Goal: Task Accomplishment & Management: Complete application form

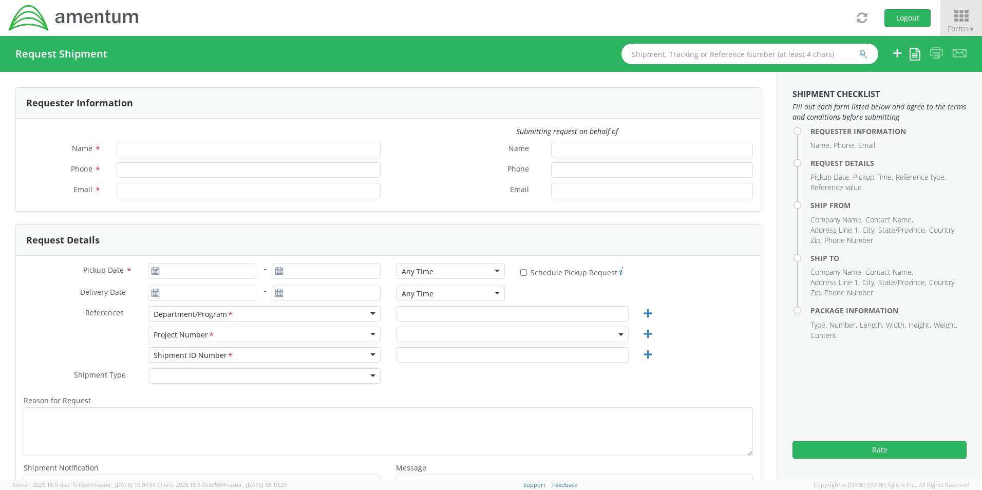
type input "[PERSON_NAME]"
type input "[PHONE_NUMBER]"
type input "[PERSON_NAME][EMAIL_ADDRESS][DOMAIN_NAME]"
select select "[DOMAIN_NAME]"
click at [960, 21] on icon at bounding box center [961, 16] width 48 height 14
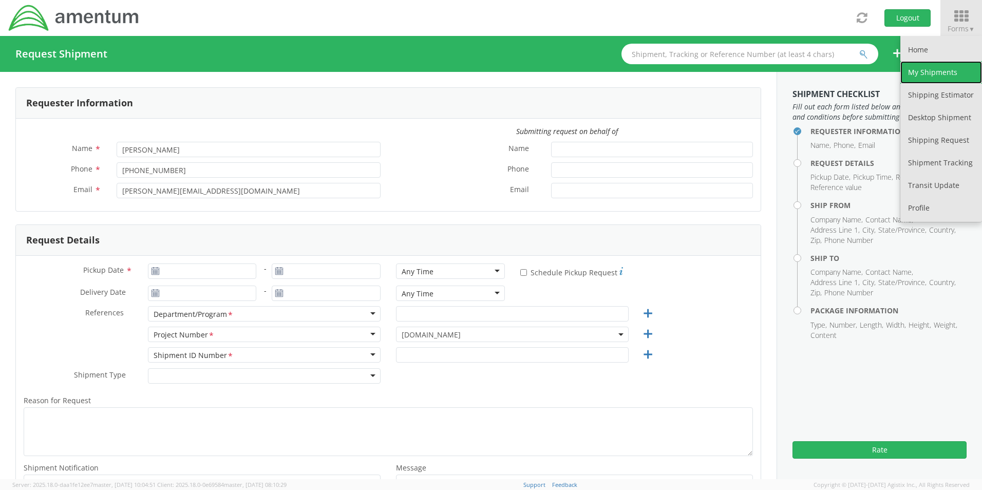
click at [927, 74] on link "My Shipments" at bounding box center [941, 72] width 82 height 23
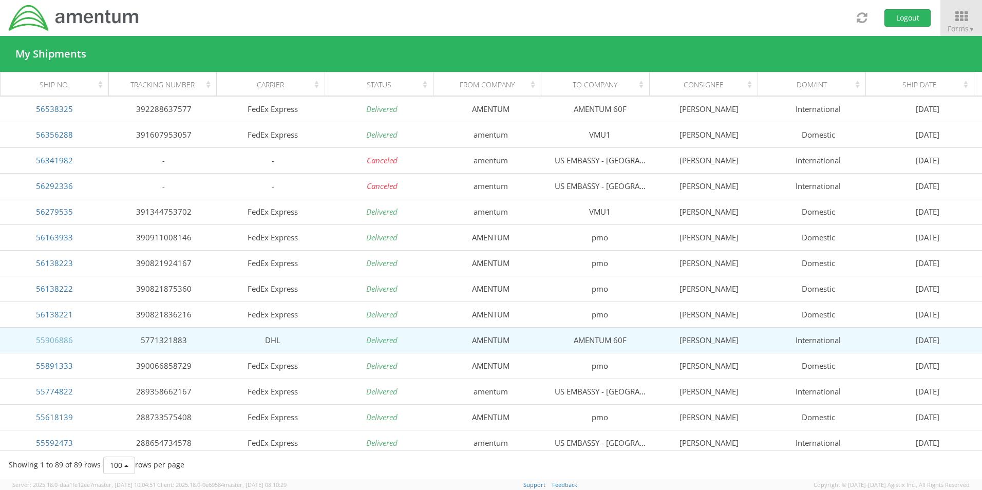
click at [47, 340] on link "55906886" at bounding box center [54, 340] width 37 height 10
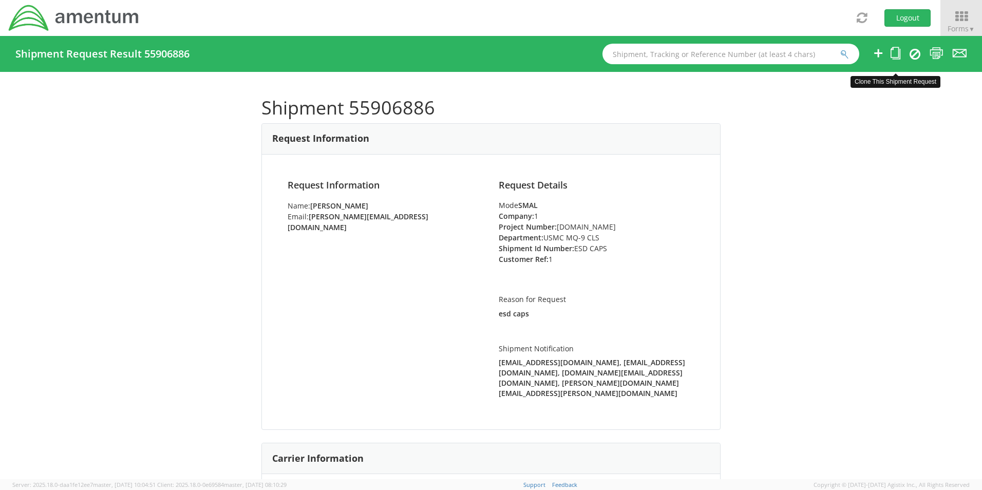
click at [897, 54] on icon at bounding box center [895, 53] width 10 height 13
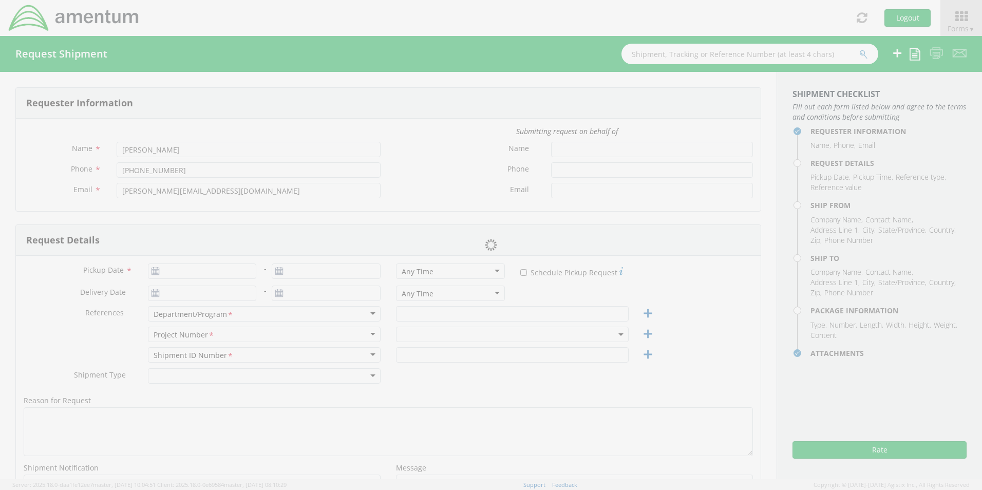
type input "[DATE]"
type input "USMC MQ-9 CLS"
type input "ESD CAPS"
type textarea "esd caps"
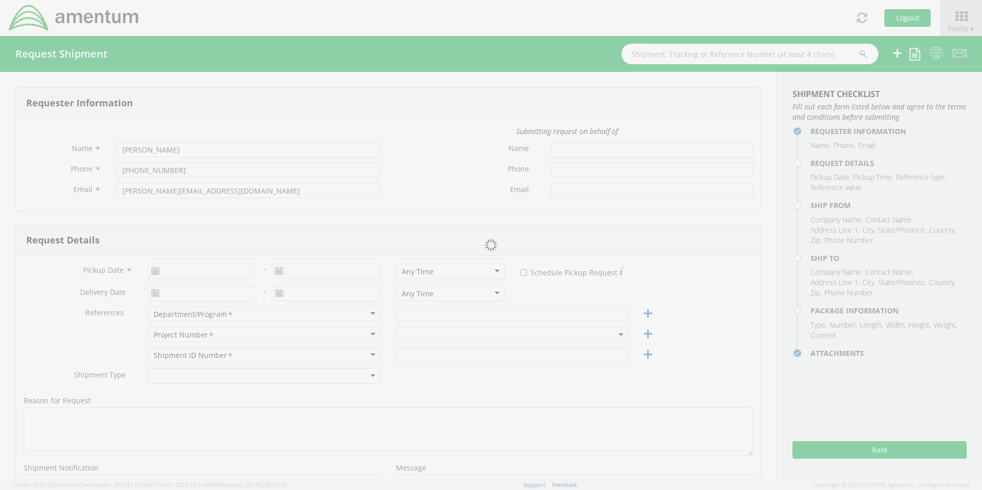
select select
type input "AMENTUM"
type input "[STREET_ADDRESS][PERSON_NAME]"
type input "SUITE A"
type input "[GEOGRAPHIC_DATA]"
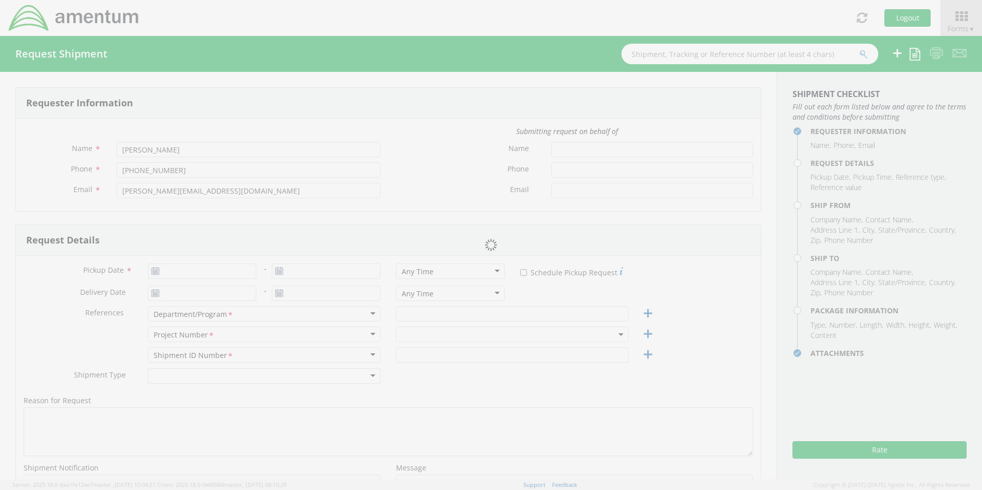
type input "89119"
type input "[PERSON_NAME]"
type input "7253242605"
type input "[PERSON_NAME][EMAIL_ADDRESS][DOMAIN_NAME]"
select select
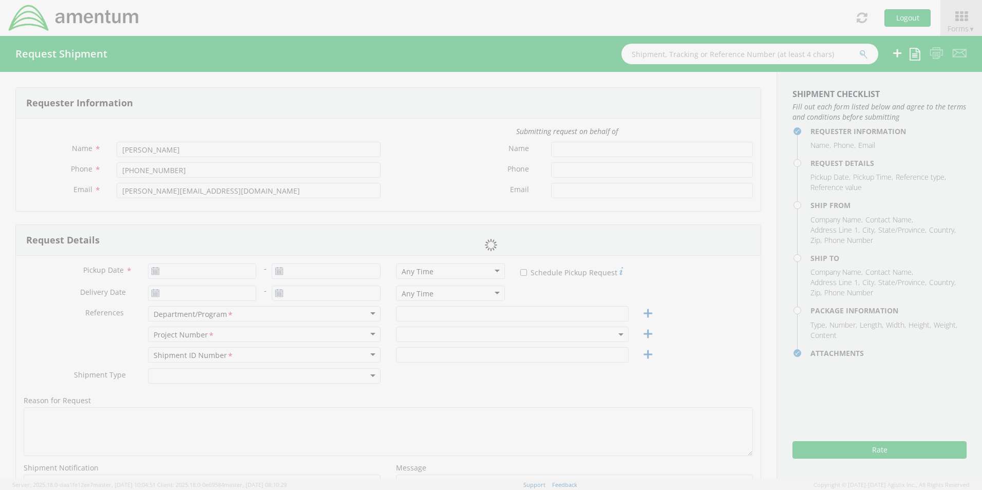
type input "AMENTUM 60F"
type input "[GEOGRAPHIC_DATA]"
type input "2-8-1 YOGI"
type input "[GEOGRAPHIC_DATA]"
type input "904-2174"
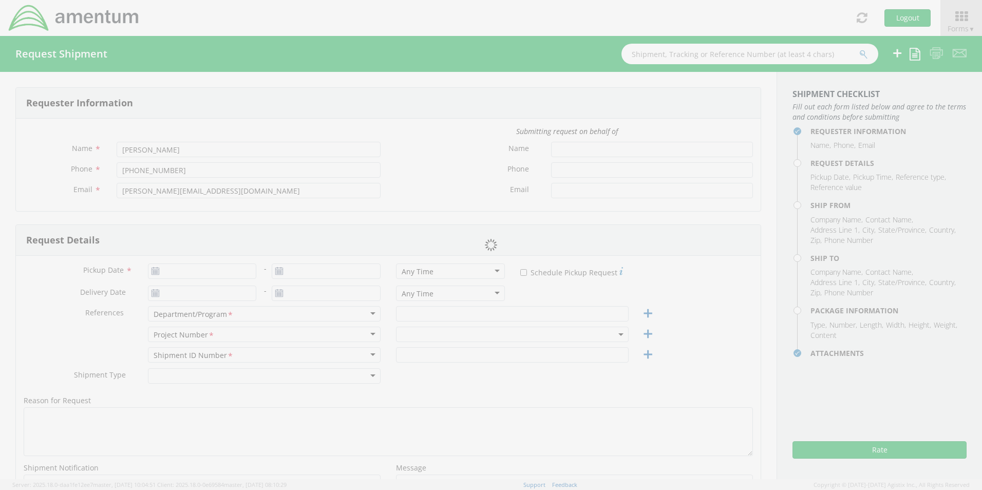
type input "[PERSON_NAME]"
type input "8084204295"
type input "1"
type input "27"
type input "17"
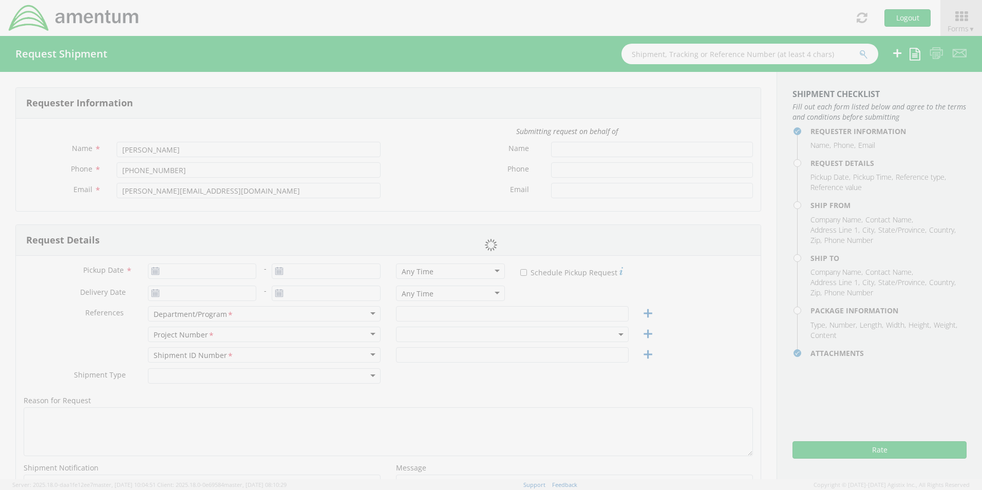
type input "16"
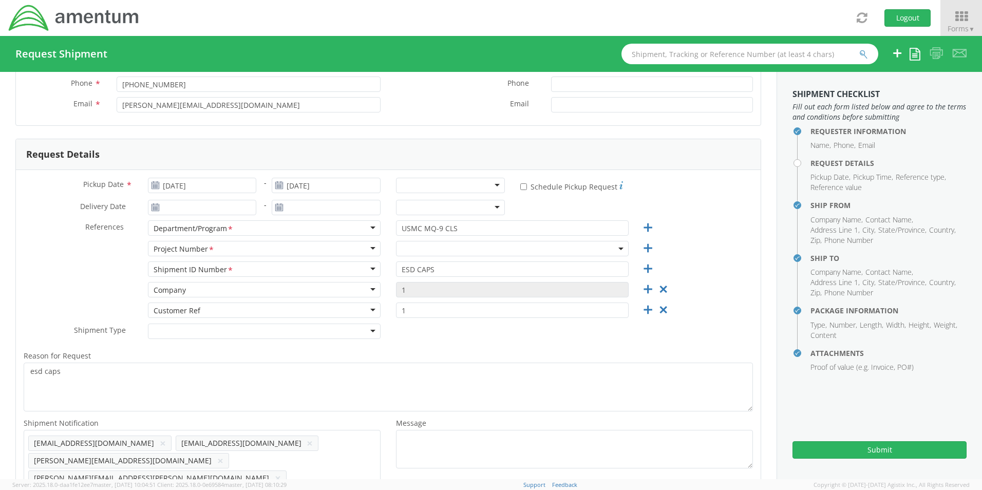
scroll to position [103, 0]
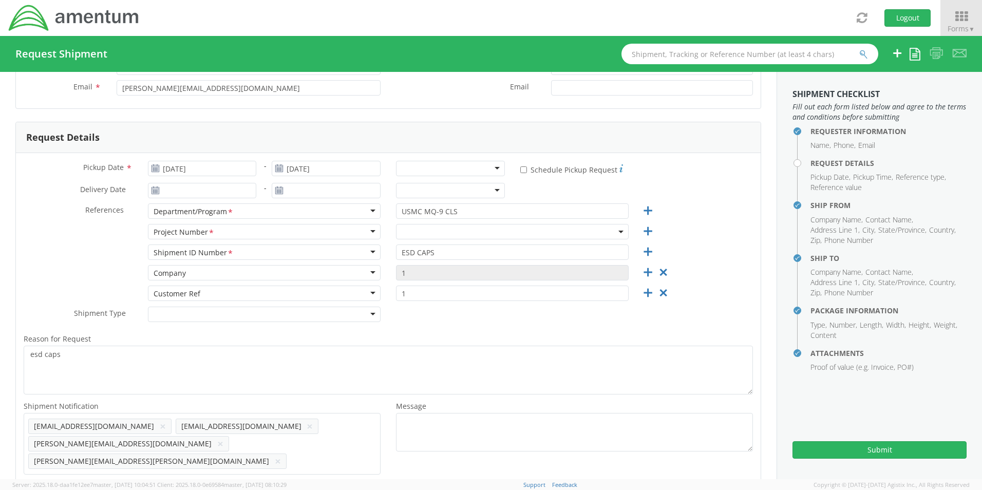
select select "[DOMAIN_NAME]"
drag, startPoint x: 264, startPoint y: 163, endPoint x: 244, endPoint y: 162, distance: 20.5
click at [265, 162] on div "[DATE]" at bounding box center [326, 168] width 124 height 15
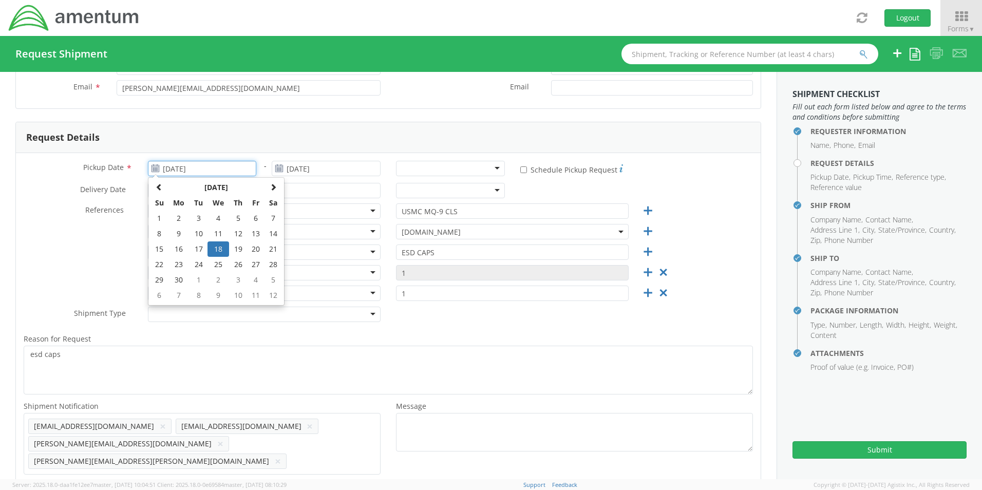
drag, startPoint x: 244, startPoint y: 162, endPoint x: 239, endPoint y: 165, distance: 5.6
click at [243, 162] on input "[DATE]" at bounding box center [202, 168] width 109 height 15
click at [272, 188] on span at bounding box center [273, 186] width 7 height 7
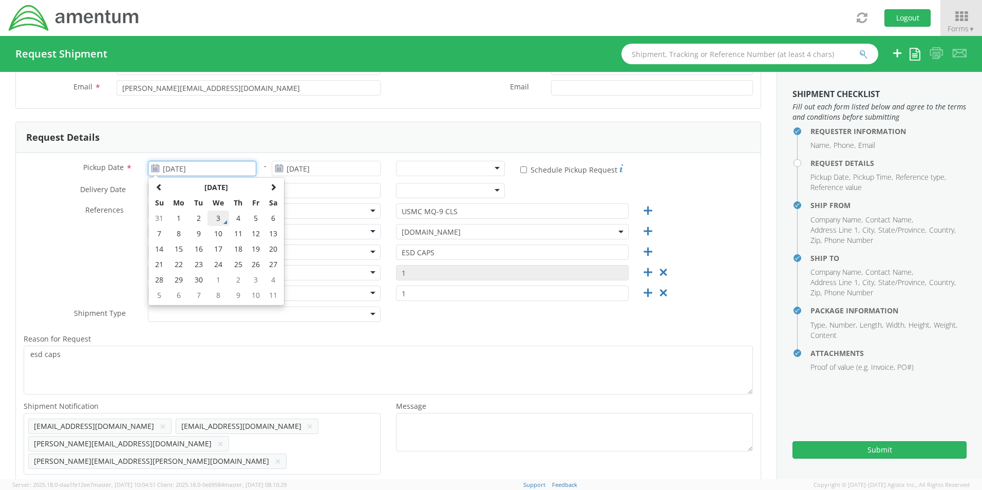
click at [219, 222] on td "3" at bounding box center [218, 217] width 22 height 15
type input "[DATE]"
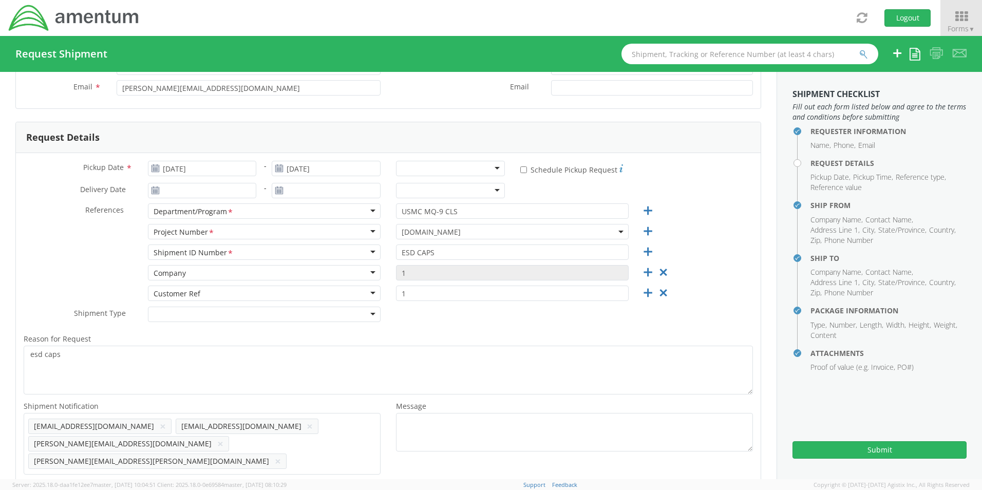
click at [458, 170] on div at bounding box center [450, 168] width 109 height 15
click at [660, 270] on icon at bounding box center [663, 272] width 13 height 13
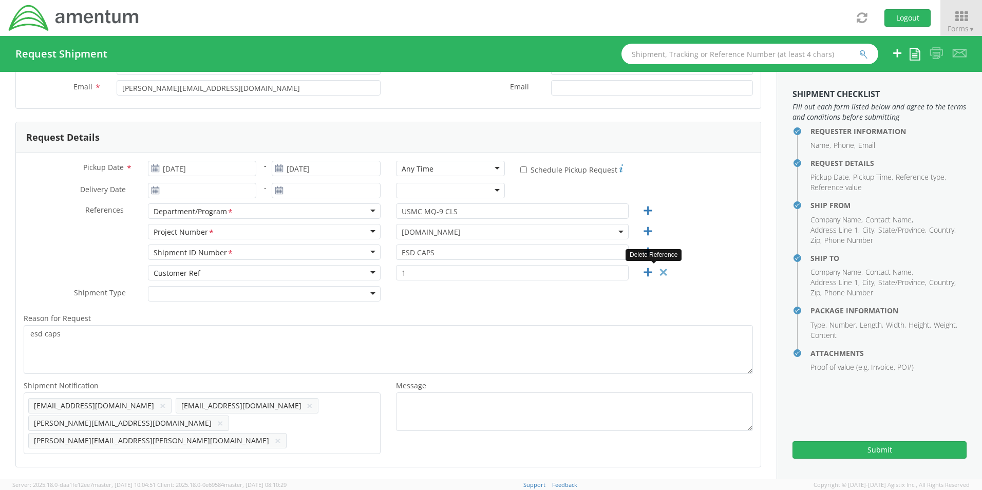
click at [657, 271] on icon at bounding box center [663, 272] width 13 height 13
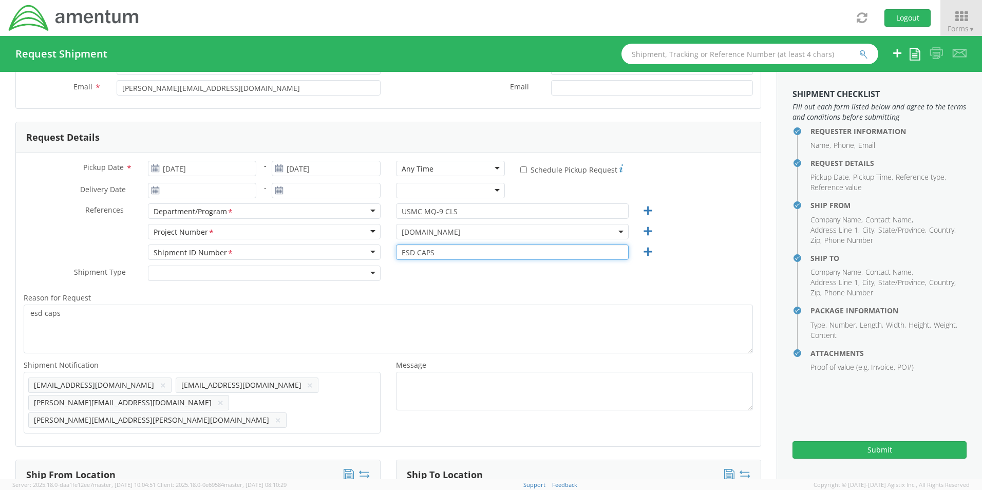
drag, startPoint x: 442, startPoint y: 251, endPoint x: 378, endPoint y: 254, distance: 64.2
click at [378, 254] on div "Shipment ID Number <span class="required">*</span> Shipment ID Number * Account…" at bounding box center [388, 254] width 744 height 21
type input "stenhouse"
click at [458, 284] on div "Shipment Type * Batch Regular" at bounding box center [388, 275] width 744 height 21
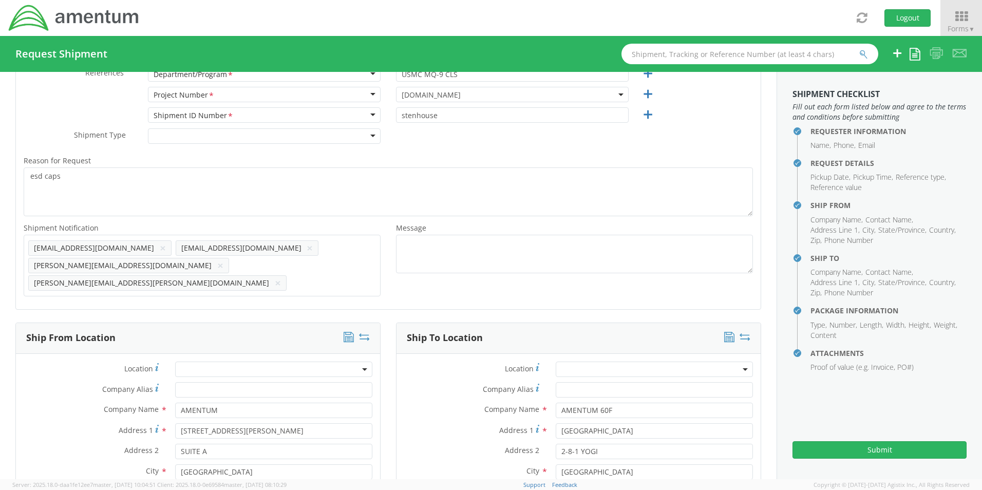
scroll to position [257, 0]
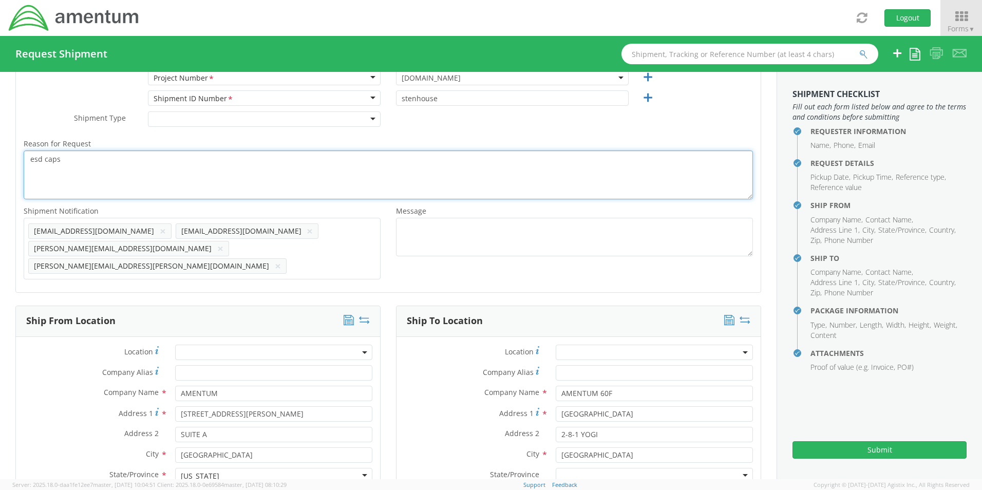
click at [61, 157] on textarea "esd caps" at bounding box center [388, 174] width 729 height 49
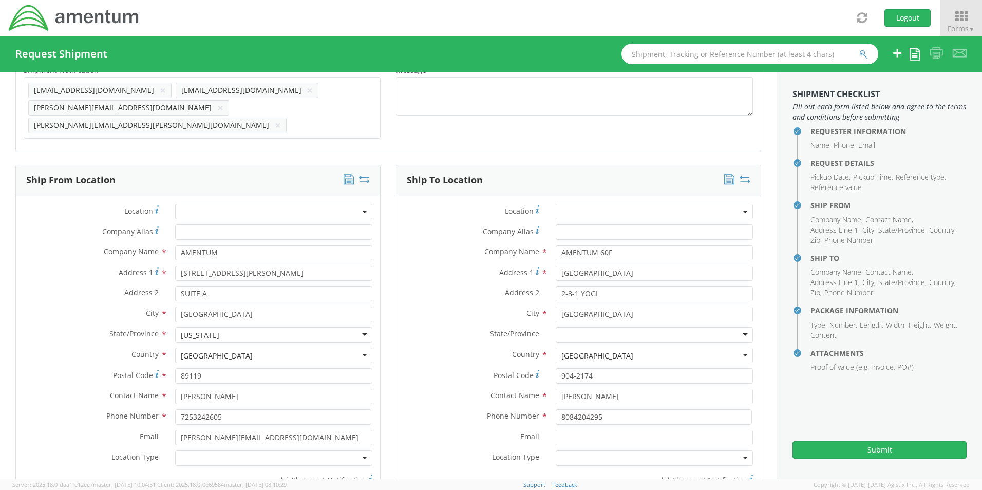
scroll to position [462, 0]
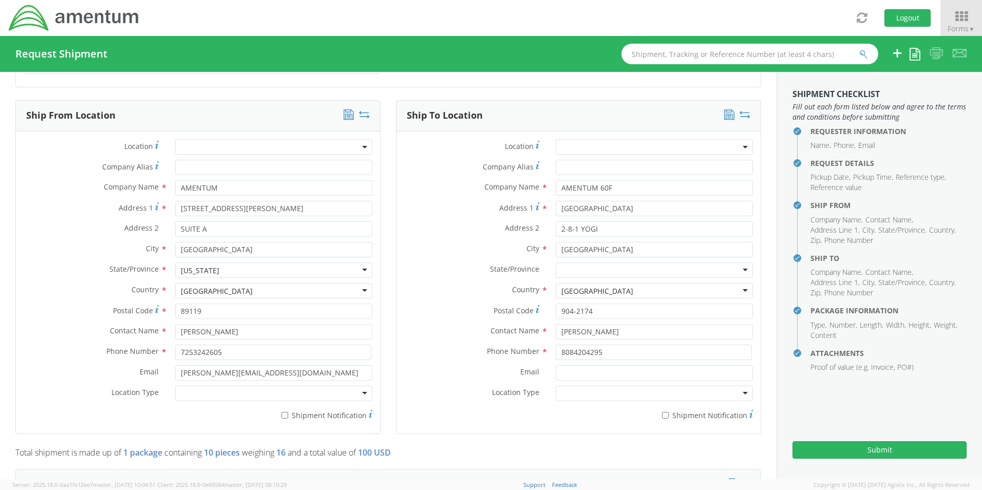
type textarea "shirts"
drag, startPoint x: 446, startPoint y: 314, endPoint x: 417, endPoint y: 314, distance: 28.2
click at [417, 324] on div "Contact Name * [PERSON_NAME]" at bounding box center [578, 331] width 364 height 15
type input "[PERSON_NAME]"
click at [635, 344] on input "8084204295" at bounding box center [654, 351] width 196 height 15
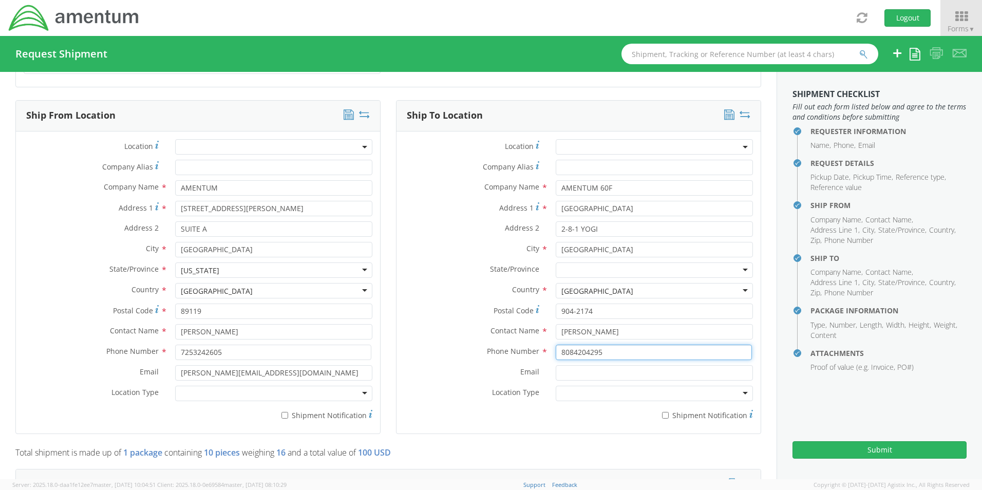
click at [635, 344] on input "8084204295" at bounding box center [654, 351] width 196 height 15
type input "7252903877"
click at [433, 365] on label "Email *" at bounding box center [471, 371] width 151 height 13
click at [556, 365] on input "Email *" at bounding box center [654, 372] width 197 height 15
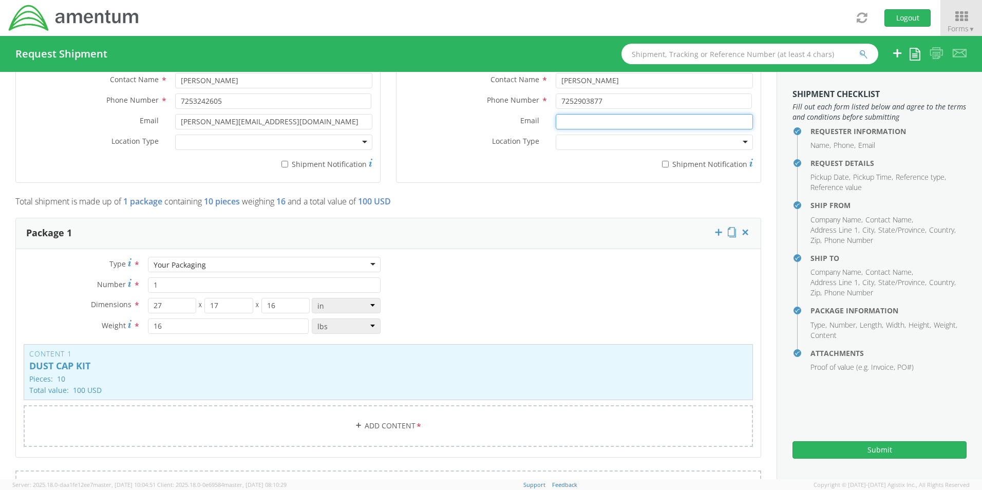
scroll to position [719, 0]
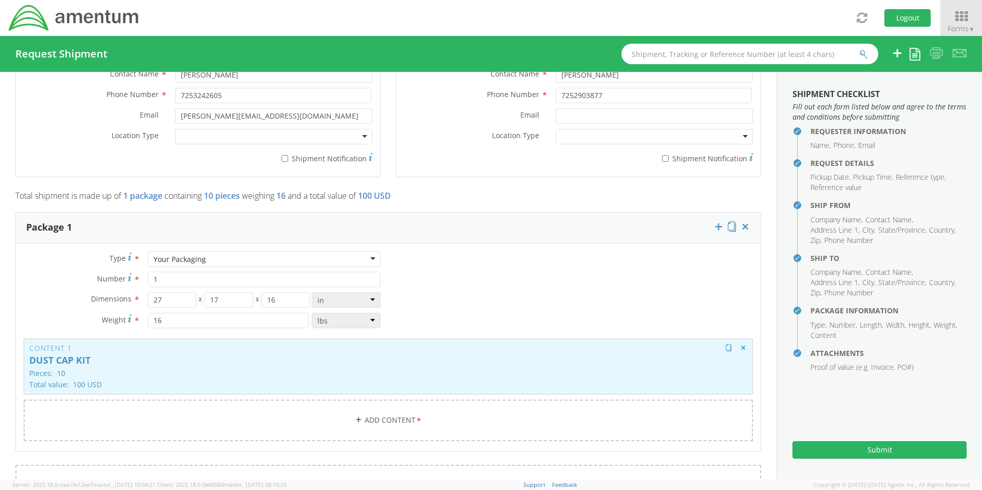
click at [202, 355] on p "DUST CAP KIT" at bounding box center [388, 360] width 718 height 10
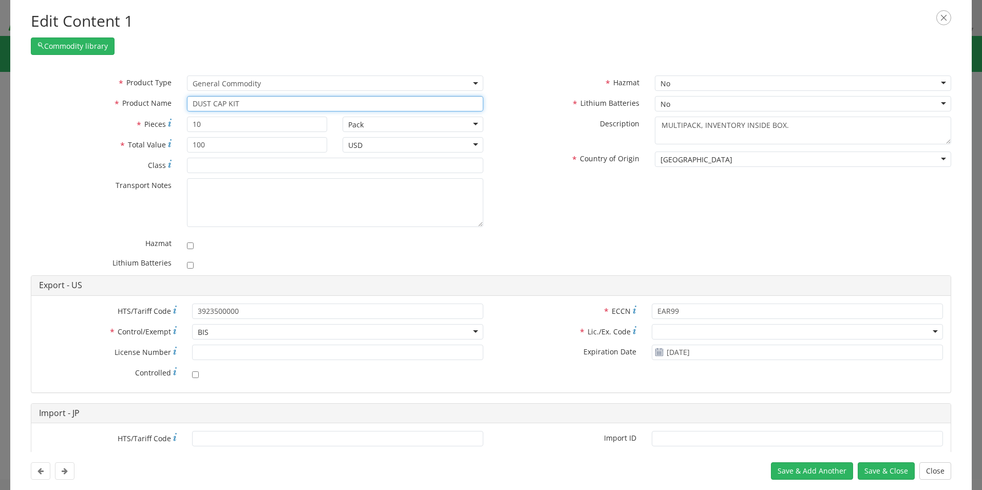
click at [323, 100] on input "DUST CAP KIT" at bounding box center [335, 103] width 296 height 15
type input "work shirts"
type input "3"
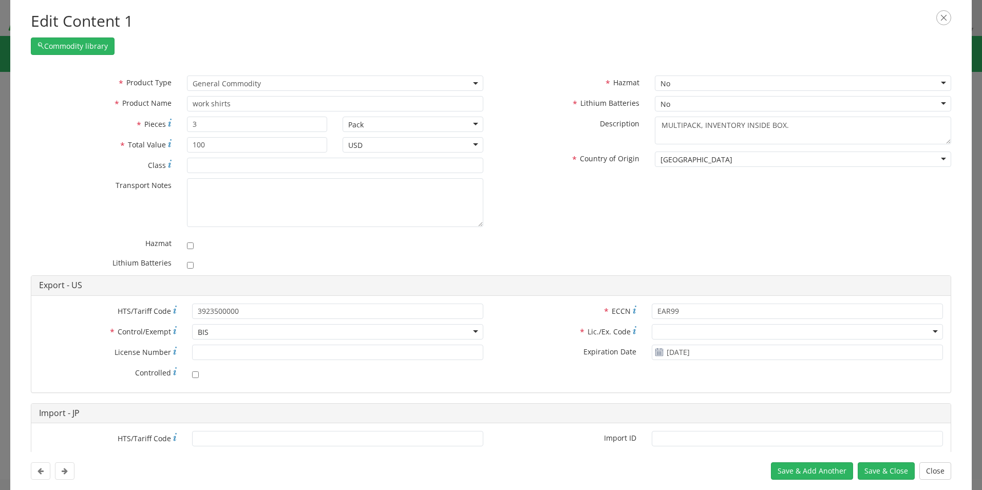
scroll to position [279, 0]
drag, startPoint x: 712, startPoint y: 122, endPoint x: 625, endPoint y: 123, distance: 86.8
click at [625, 123] on div "* Description MULTIPACK, INVENTORY INSIDE BOX." at bounding box center [725, 131] width 468 height 28
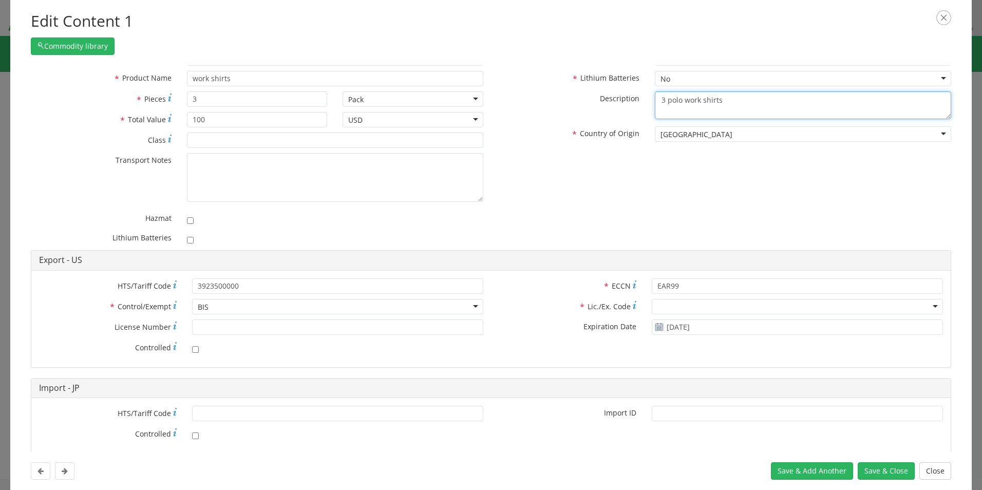
scroll to position [48, 0]
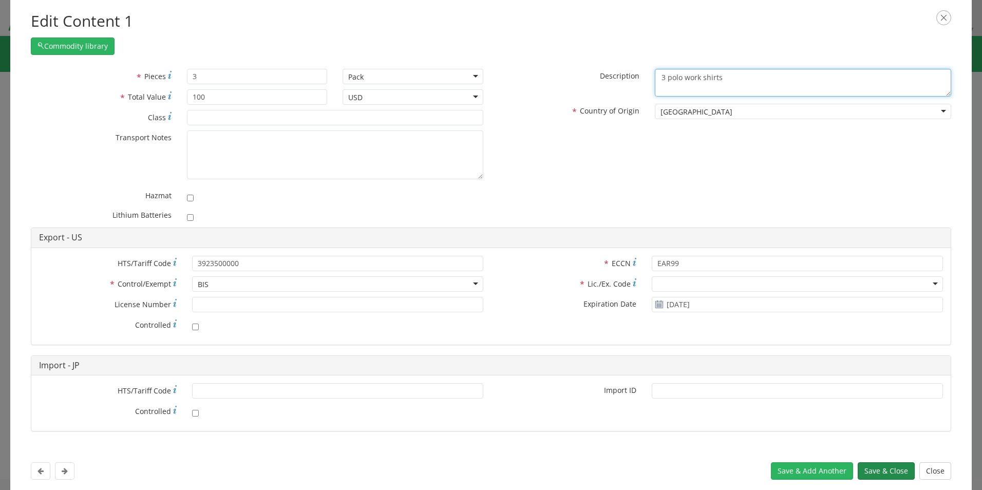
type textarea "3 polo work shirts"
drag, startPoint x: 876, startPoint y: 469, endPoint x: 753, endPoint y: 438, distance: 126.6
click at [876, 470] on button "Save & Close" at bounding box center [885, 470] width 57 height 17
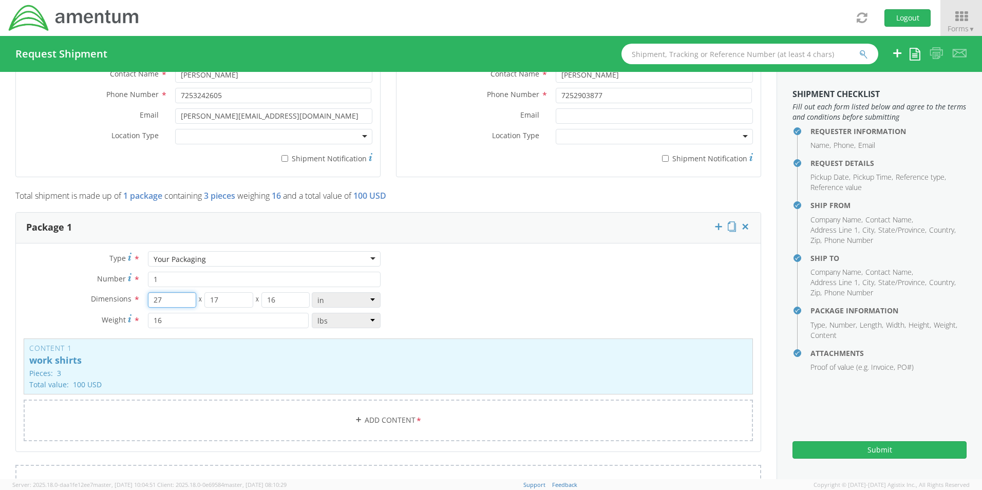
click at [179, 292] on input "27" at bounding box center [172, 299] width 49 height 15
click at [180, 292] on input "27" at bounding box center [172, 299] width 49 height 15
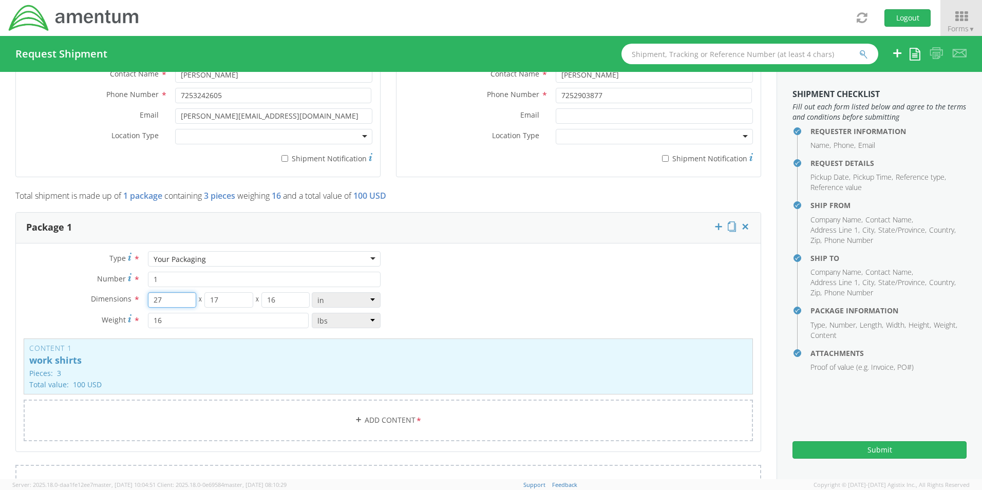
click at [180, 292] on input "27" at bounding box center [172, 299] width 49 height 15
type input "9"
type input "3"
type input "11.5"
click at [246, 313] on input "16" at bounding box center [228, 320] width 161 height 15
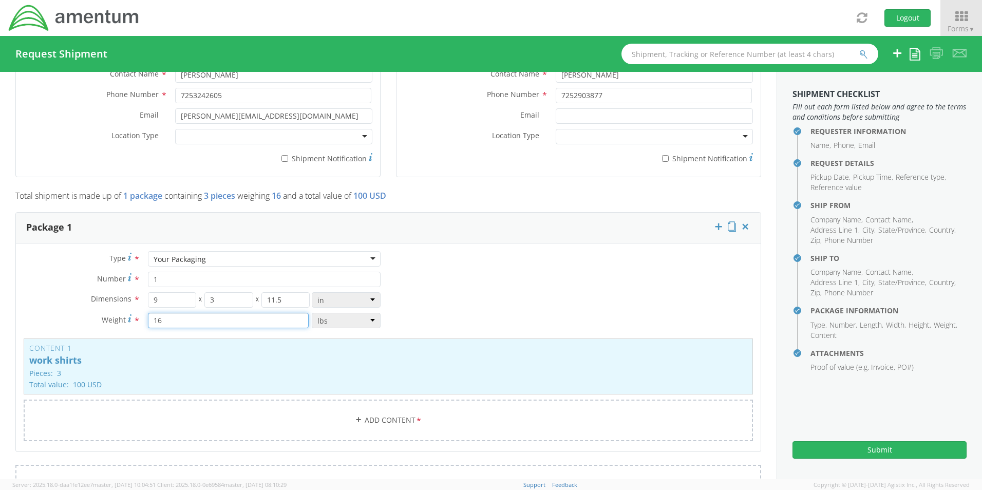
click at [246, 313] on input "16" at bounding box center [228, 320] width 161 height 15
type input "1.5"
click at [486, 258] on div "Type * Your Packaging Your Packaging Crate(s) Envelope Pallet(s) Oversized (Not…" at bounding box center [388, 352] width 744 height 203
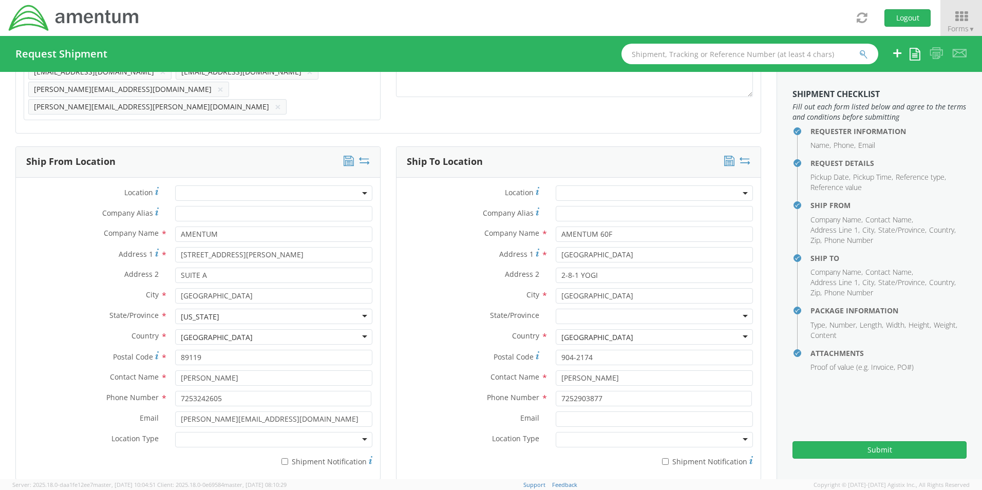
scroll to position [369, 0]
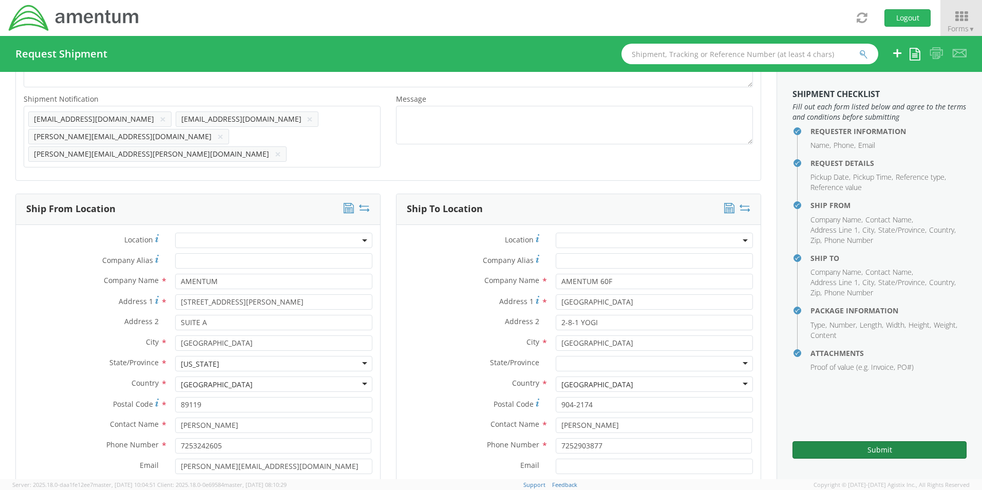
click at [881, 451] on button "Submit" at bounding box center [879, 449] width 174 height 17
